Goal: Task Accomplishment & Management: Use online tool/utility

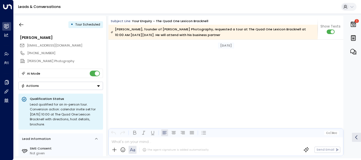
scroll to position [3194, 0]
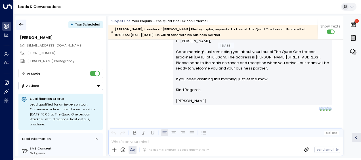
drag, startPoint x: 0, startPoint y: 0, endPoint x: 19, endPoint y: 24, distance: 30.5
click at [19, 24] on icon "button" at bounding box center [21, 25] width 6 height 6
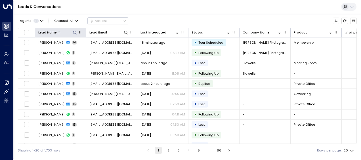
click at [75, 31] on icon at bounding box center [75, 33] width 4 height 4
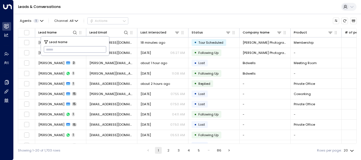
click at [49, 49] on input "text" at bounding box center [75, 49] width 63 height 9
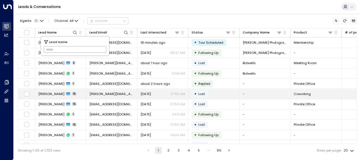
type input "**********"
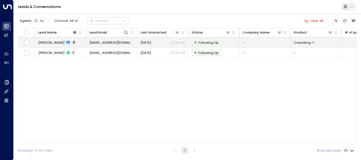
click at [120, 41] on span "[EMAIL_ADDRESS][DOMAIN_NAME]" at bounding box center [111, 42] width 45 height 5
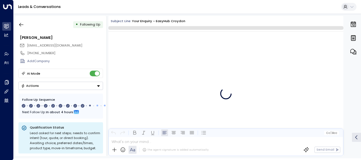
scroll to position [2071, 0]
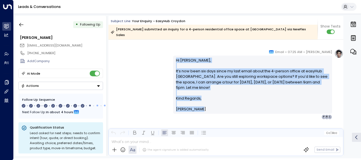
drag, startPoint x: 174, startPoint y: 54, endPoint x: 198, endPoint y: 105, distance: 56.5
click at [198, 105] on div "Hi [PERSON_NAME], It’s now been six days since my last email about the 4-person…" at bounding box center [252, 85] width 159 height 58
drag, startPoint x: 198, startPoint y: 105, endPoint x: 186, endPoint y: 82, distance: 26.0
copy div "Hi [PERSON_NAME], It’s now been six days since my last email about the 4-person…"
click at [23, 25] on icon "button" at bounding box center [21, 25] width 6 height 6
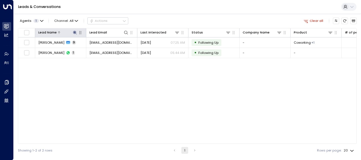
click at [75, 32] on icon at bounding box center [75, 33] width 4 height 4
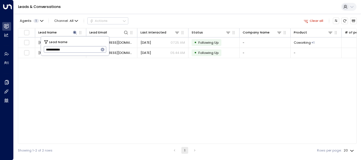
drag, startPoint x: 44, startPoint y: 48, endPoint x: 94, endPoint y: 43, distance: 50.7
click at [94, 43] on div "**********" at bounding box center [75, 46] width 68 height 19
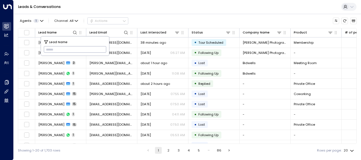
click at [49, 48] on input "text" at bounding box center [75, 49] width 63 height 9
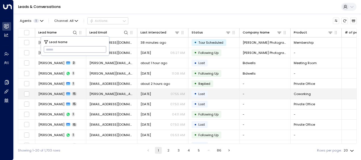
type input "**********"
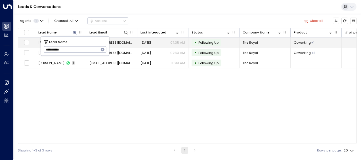
click at [145, 41] on span "[DATE]" at bounding box center [145, 42] width 10 height 5
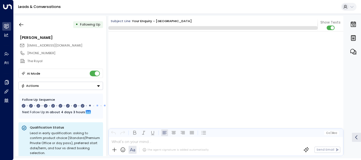
scroll to position [2251, 0]
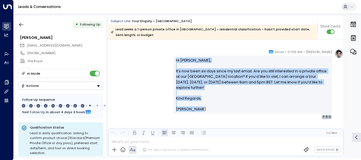
drag, startPoint x: 174, startPoint y: 60, endPoint x: 207, endPoint y: 111, distance: 60.7
click at [207, 111] on div "Hi [PERSON_NAME], It’s now been six days since my last email. Are you still int…" at bounding box center [252, 85] width 153 height 54
drag, startPoint x: 207, startPoint y: 111, endPoint x: 185, endPoint y: 86, distance: 33.6
copy div "Hi [PERSON_NAME], It’s now been six days since my last email. Are you still int…"
click at [22, 23] on icon "button" at bounding box center [21, 25] width 6 height 6
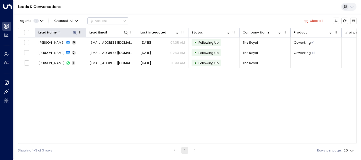
click at [74, 32] on icon at bounding box center [75, 33] width 4 height 4
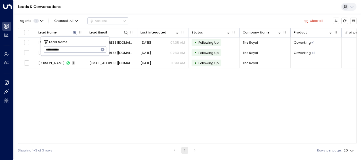
drag, startPoint x: 45, startPoint y: 50, endPoint x: 79, endPoint y: 45, distance: 34.1
click at [79, 45] on input "**********" at bounding box center [71, 49] width 55 height 9
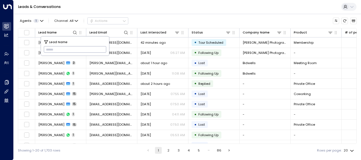
click at [49, 48] on input "text" at bounding box center [75, 49] width 63 height 9
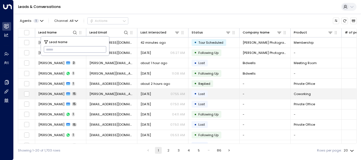
type input "**********"
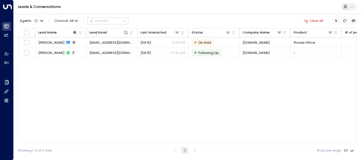
click at [109, 88] on div "Lead Name Lead Email Last Interacted Status Company Name Product # of people AI…" at bounding box center [187, 86] width 338 height 116
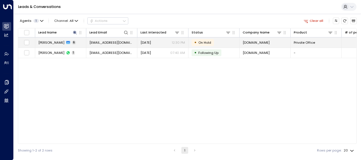
click at [111, 42] on span "[EMAIL_ADDRESS][DOMAIN_NAME]" at bounding box center [111, 42] width 45 height 5
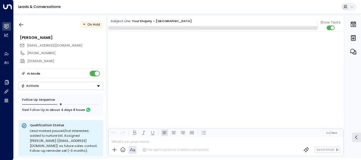
scroll to position [952, 0]
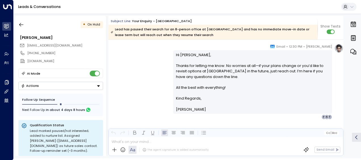
click at [146, 67] on div "[PERSON_NAME] • 12:30 PM • Email Hi [PERSON_NAME], Thanks for letting me know. …" at bounding box center [225, 82] width 235 height 76
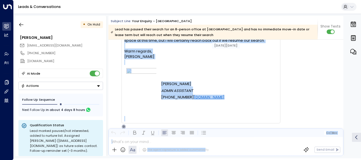
scroll to position [882, 0]
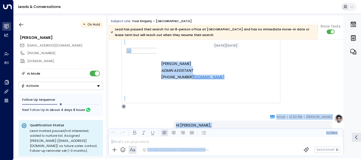
drag, startPoint x: 124, startPoint y: 52, endPoint x: 227, endPoint y: 84, distance: 107.8
click at [227, 84] on div "Hello [PERSON_NAME], Apologies for my delayed response and thank you for follow…" at bounding box center [200, 46] width 153 height 100
drag, startPoint x: 227, startPoint y: 84, endPoint x: 204, endPoint y: 72, distance: 26.2
copy div "Hello [PERSON_NAME], Apologies for my delayed response and thank you for follow…"
